Goal: Check status: Check status

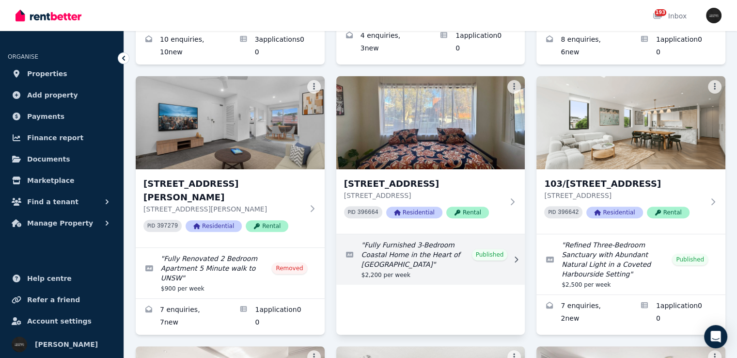
scroll to position [291, 0]
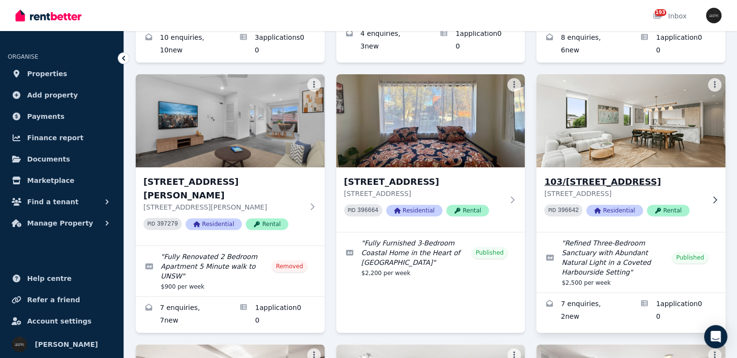
click at [710, 183] on div "103/66-[GEOGRAPHIC_DATA] [STREET_ADDRESS] PID 396642 Residential Rental" at bounding box center [630, 199] width 189 height 64
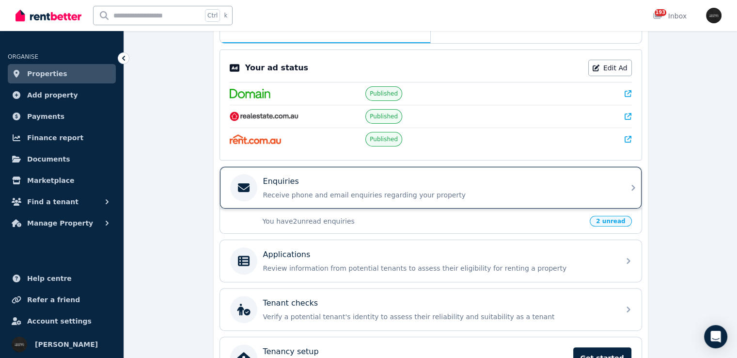
scroll to position [241, 0]
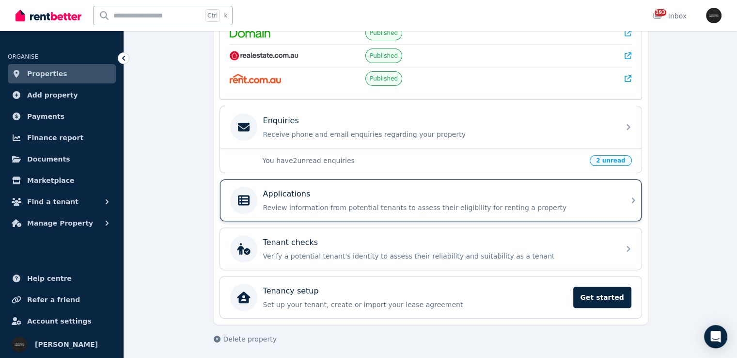
click at [556, 188] on div "Applications" at bounding box center [438, 194] width 351 height 12
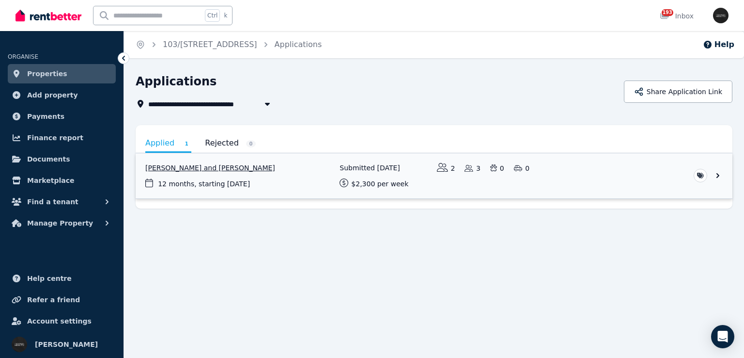
click at [567, 175] on link "View application: Lia Watts and Mahmood Watts" at bounding box center [434, 175] width 597 height 45
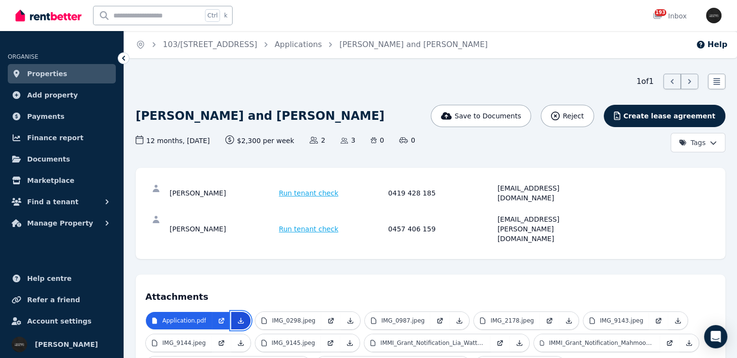
click at [241, 316] on icon at bounding box center [241, 320] width 8 height 8
